Goal: Task Accomplishment & Management: Manage account settings

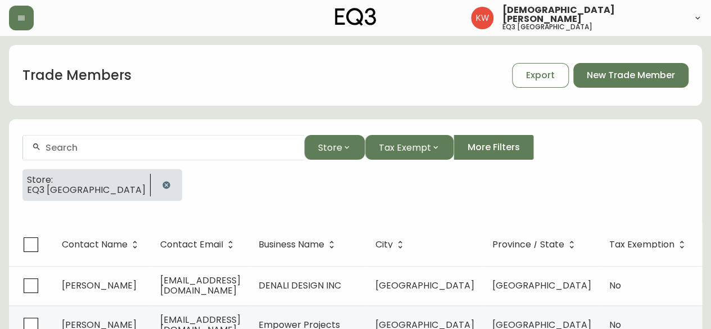
click at [163, 181] on icon "button" at bounding box center [166, 184] width 7 height 7
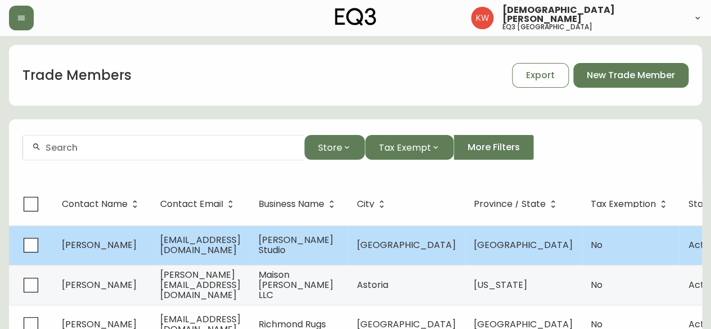
click at [127, 240] on td "[PERSON_NAME]" at bounding box center [102, 245] width 98 height 39
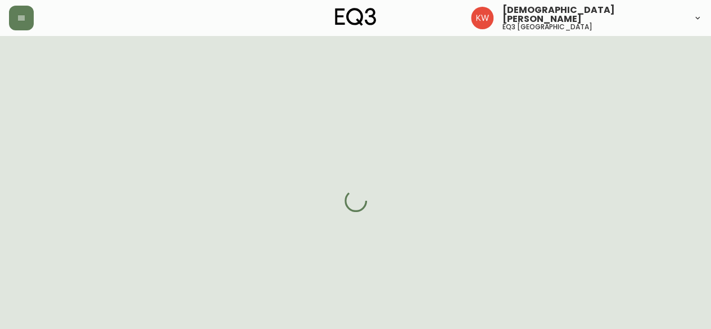
select select "AB"
select select "CA"
select select "CA_EN"
select select "Other"
select select "Interior Designer"
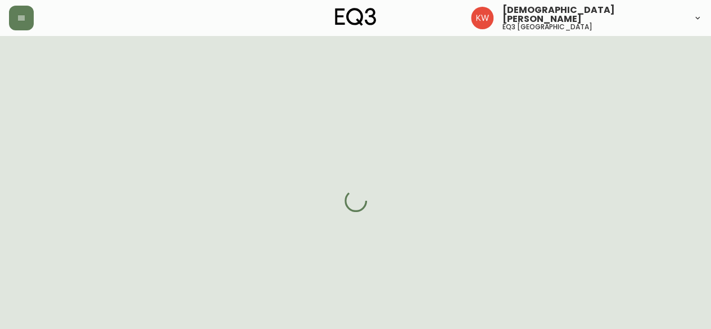
select select "cjw10z96m00006gs08l3o91tv"
select select "false"
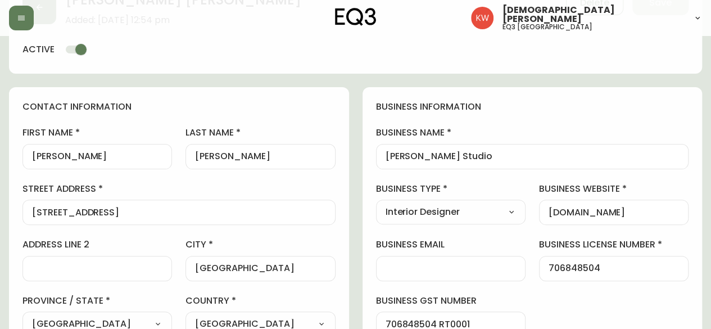
scroll to position [281, 0]
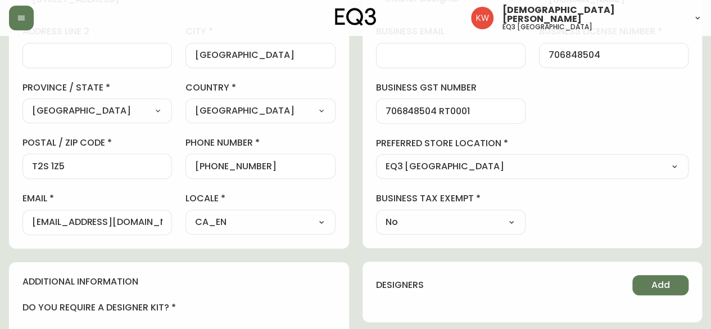
click at [31, 221] on div "[EMAIL_ADDRESS][DOMAIN_NAME]" at bounding box center [97, 222] width 150 height 25
drag, startPoint x: 161, startPoint y: 221, endPoint x: 16, endPoint y: 227, distance: 145.2
click at [16, 227] on div "contact information first name [PERSON_NAME] last name [PERSON_NAME][GEOGRAPHIC…" at bounding box center [179, 61] width 340 height 375
